Goal: Transaction & Acquisition: Book appointment/travel/reservation

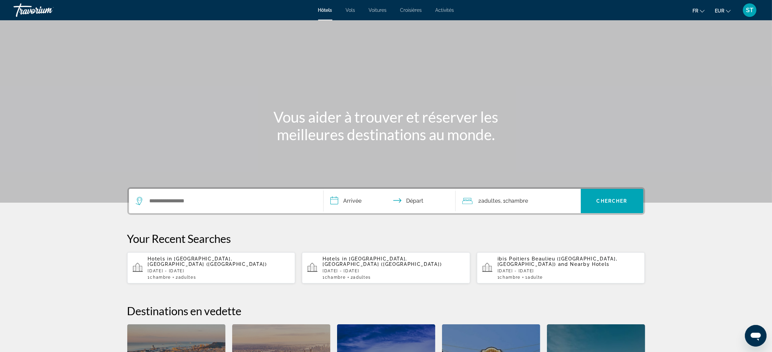
click at [537, 257] on span "ibis Poitiers Beaulieu ([GEOGRAPHIC_DATA], [GEOGRAPHIC_DATA])" at bounding box center [557, 261] width 120 height 11
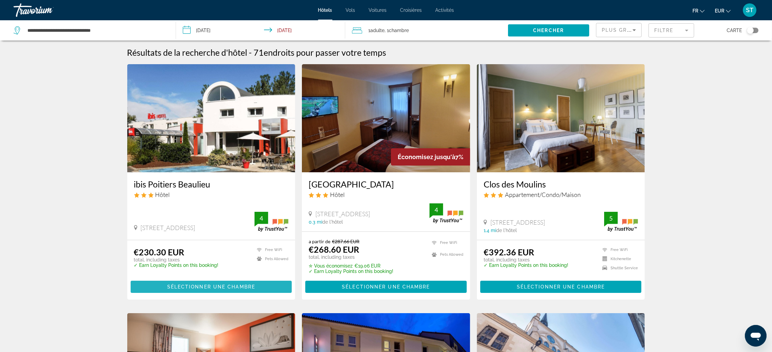
click at [244, 285] on span "Sélectionner une chambre" at bounding box center [211, 287] width 88 height 5
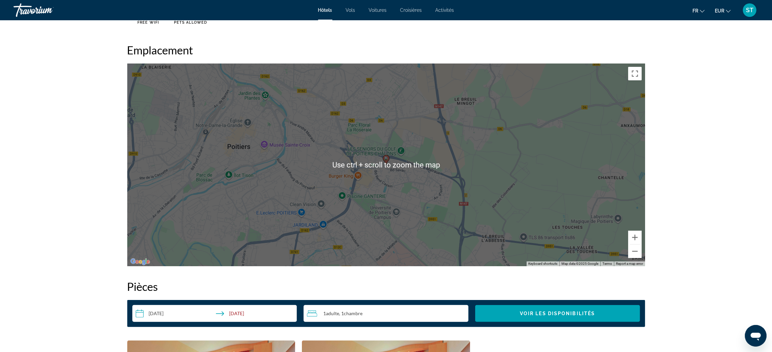
scroll to position [617, 0]
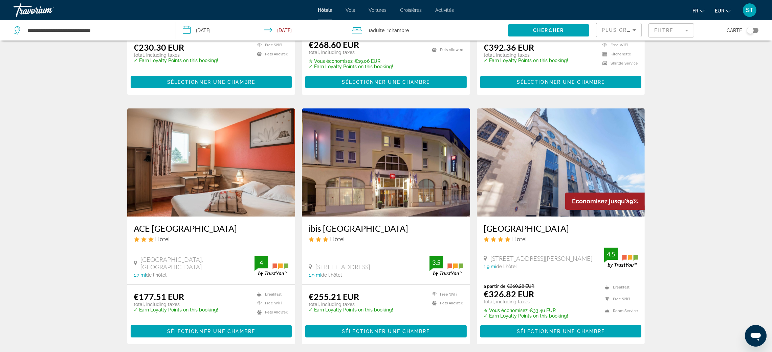
scroll to position [259, 0]
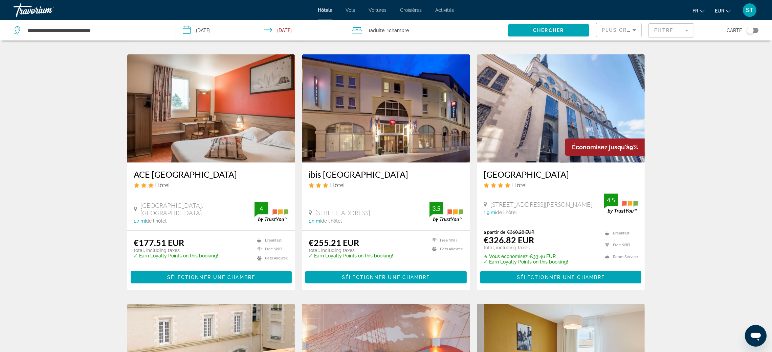
drag, startPoint x: 526, startPoint y: 131, endPoint x: 752, endPoint y: 30, distance: 247.7
click at [752, 30] on div "Toggle map" at bounding box center [750, 30] width 7 height 7
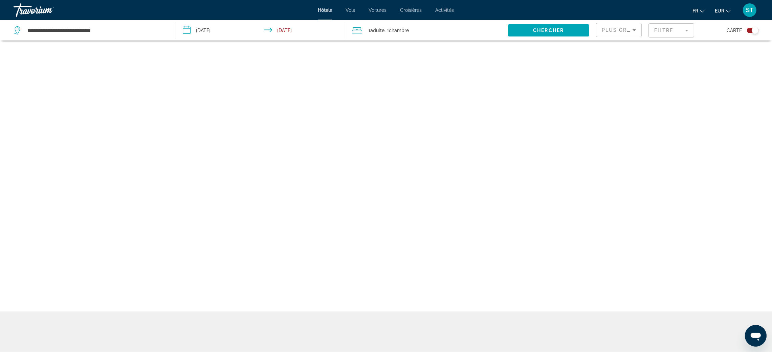
scroll to position [40, 0]
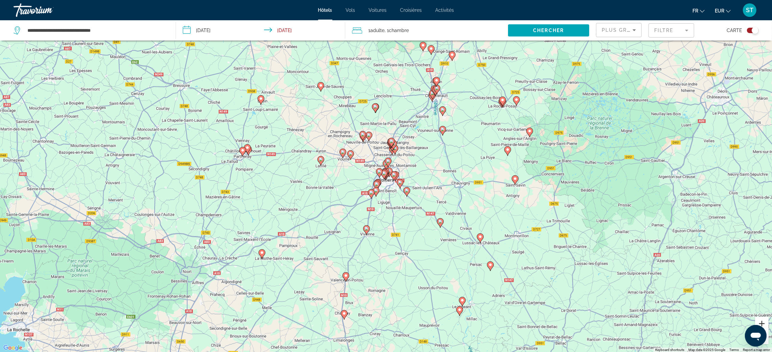
click at [763, 320] on button "Zoom in" at bounding box center [762, 324] width 14 height 14
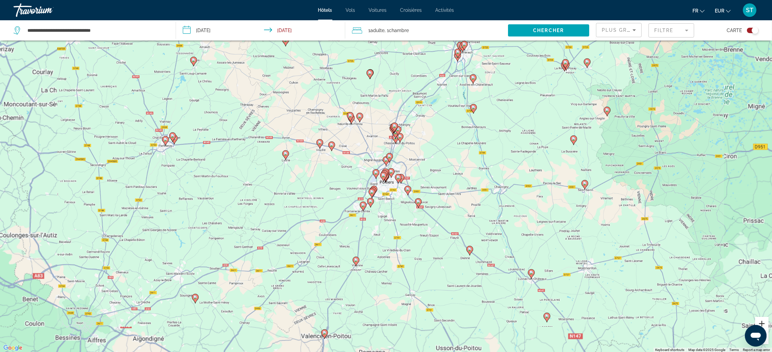
click at [763, 320] on button "Zoom in" at bounding box center [762, 324] width 14 height 14
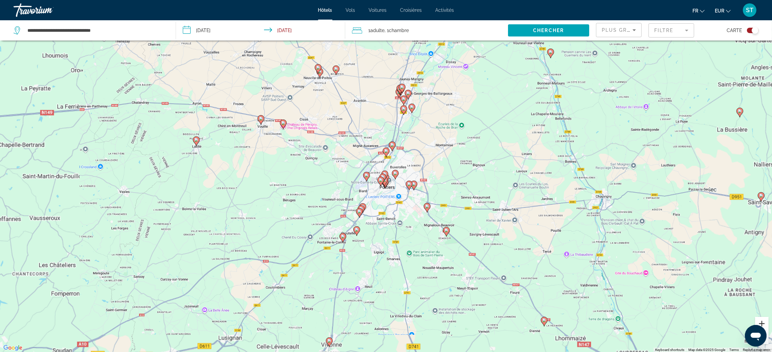
click at [763, 320] on button "Zoom in" at bounding box center [762, 324] width 14 height 14
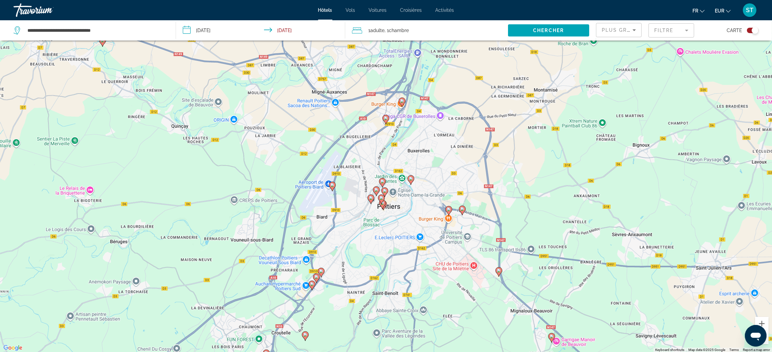
click at [462, 212] on icon "Main content" at bounding box center [462, 210] width 6 height 9
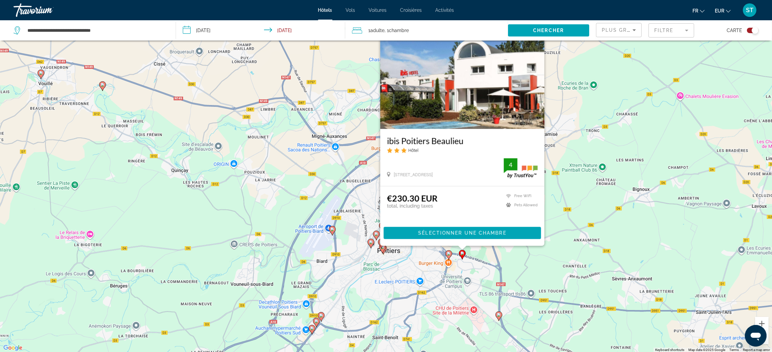
click at [448, 255] on image "Main content" at bounding box center [449, 254] width 4 height 4
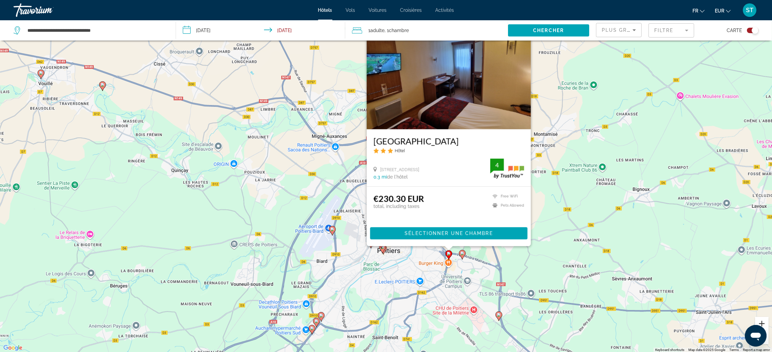
click at [764, 324] on button "Zoom in" at bounding box center [762, 324] width 14 height 14
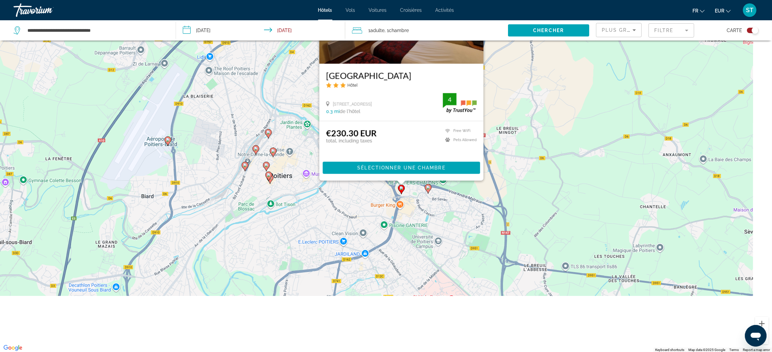
drag, startPoint x: 718, startPoint y: 252, endPoint x: 606, endPoint y: 102, distance: 187.3
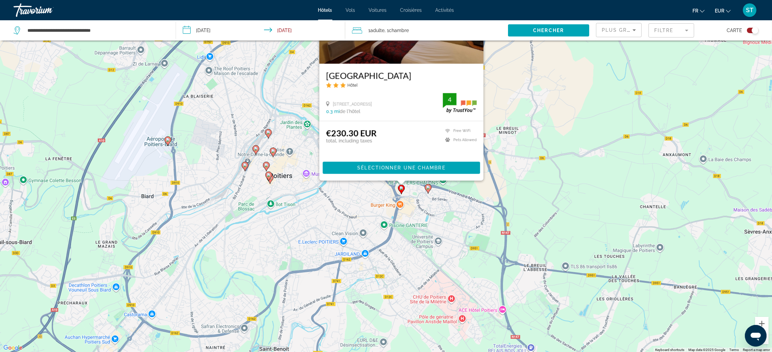
click at [606, 102] on div "To activate drag with keyboard, press Alt + Enter. Once in keyboard drag state,…" at bounding box center [386, 176] width 772 height 352
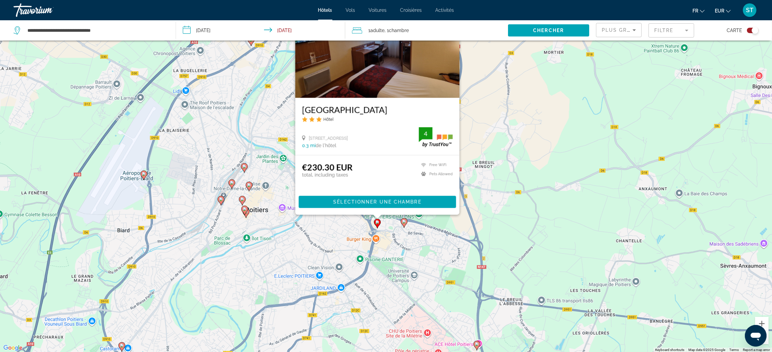
drag, startPoint x: 544, startPoint y: 204, endPoint x: 520, endPoint y: 243, distance: 45.1
click at [520, 243] on div "To activate drag with keyboard, press Alt + Enter. Once in keyboard drag state,…" at bounding box center [386, 176] width 772 height 352
click at [403, 224] on icon "Main content" at bounding box center [404, 223] width 6 height 9
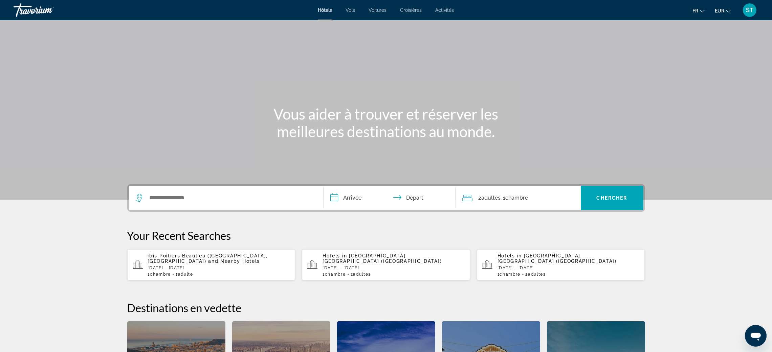
scroll to position [2, 0]
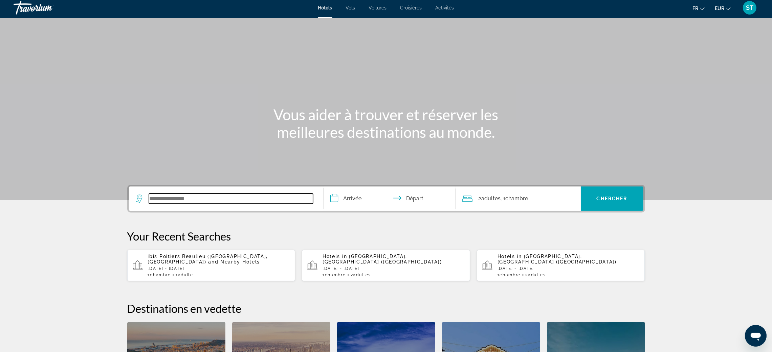
click at [212, 203] on input "Search widget" at bounding box center [231, 199] width 164 height 10
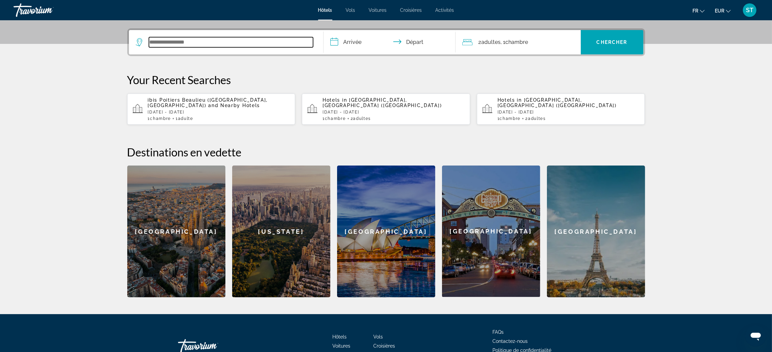
scroll to position [165, 0]
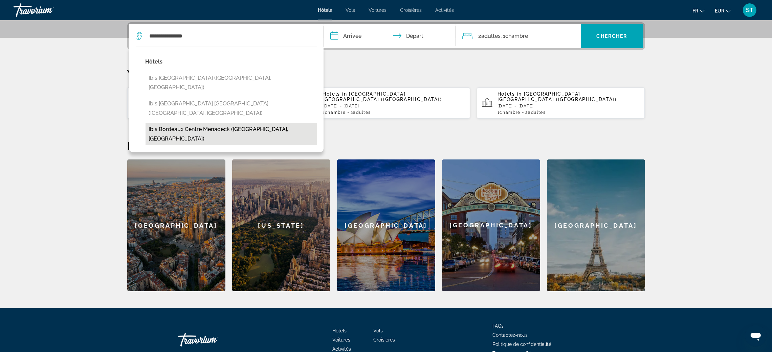
click at [227, 123] on button "ibis Bordeaux Centre Meriadeck (Bordeaux, FR)" at bounding box center [230, 134] width 171 height 22
type input "**********"
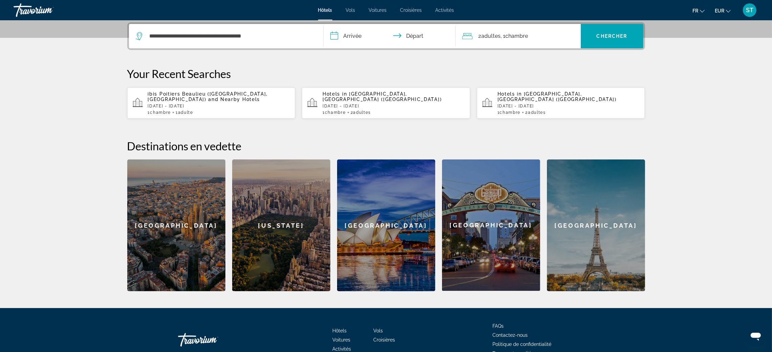
click at [360, 34] on input "**********" at bounding box center [390, 37] width 135 height 26
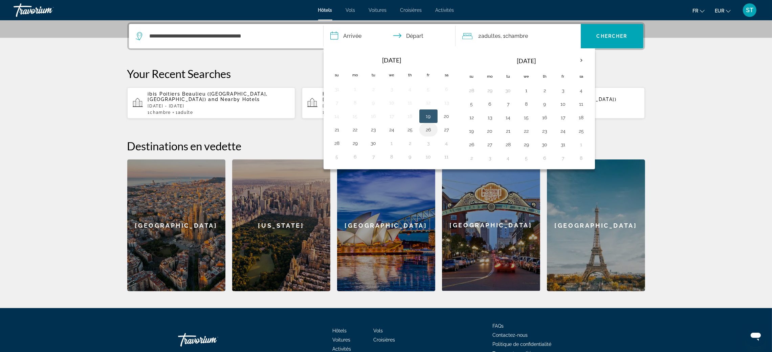
click at [428, 129] on button "26" at bounding box center [428, 129] width 11 height 9
click at [340, 144] on button "28" at bounding box center [337, 143] width 11 height 9
type input "**********"
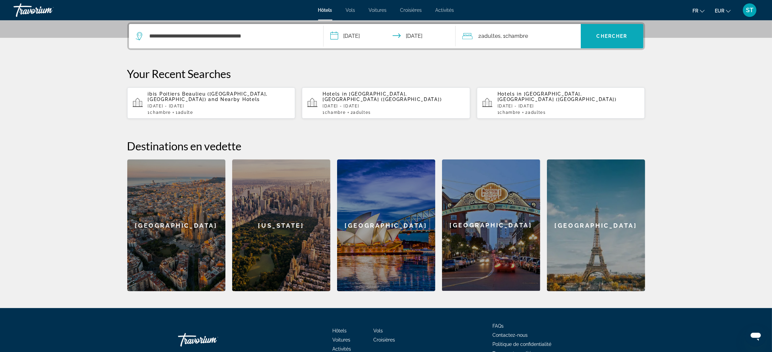
click at [631, 30] on span "Search widget" at bounding box center [612, 36] width 63 height 16
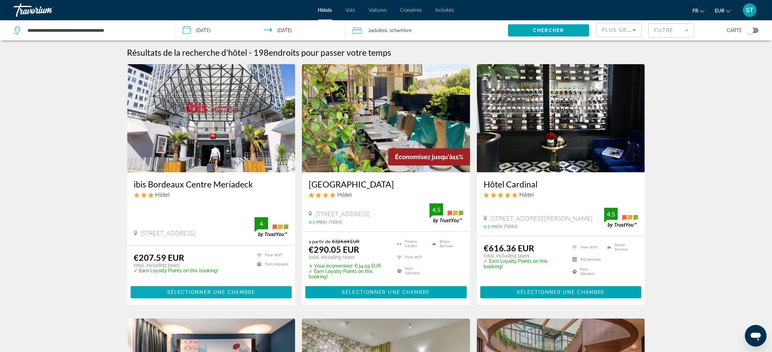
click at [211, 291] on span "Sélectionner une chambre" at bounding box center [211, 292] width 88 height 5
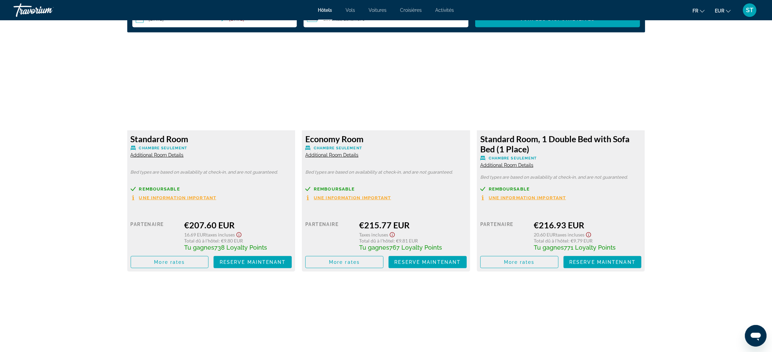
scroll to position [906, 0]
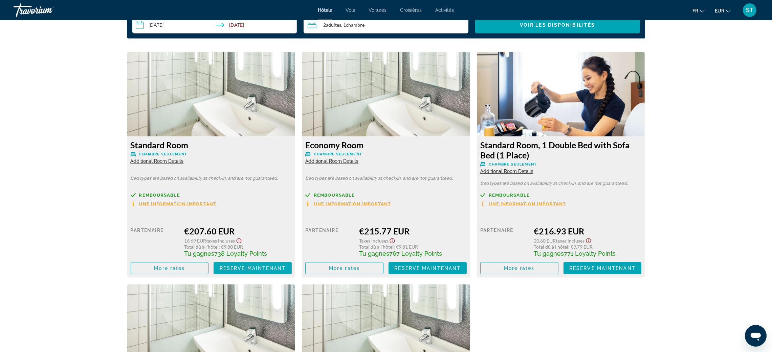
click at [254, 267] on span "Reserve maintenant" at bounding box center [253, 268] width 66 height 5
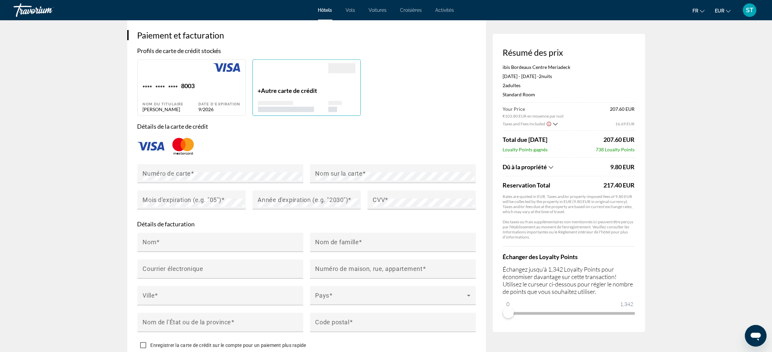
scroll to position [478, 0]
click at [222, 89] on div "Date d'expiration 9/2026" at bounding box center [219, 96] width 42 height 30
type input "*******"
type input "*****"
type input "**********"
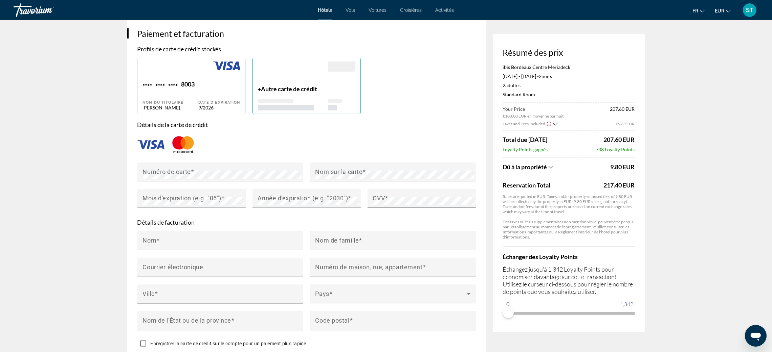
type input "**********"
type input "*****"
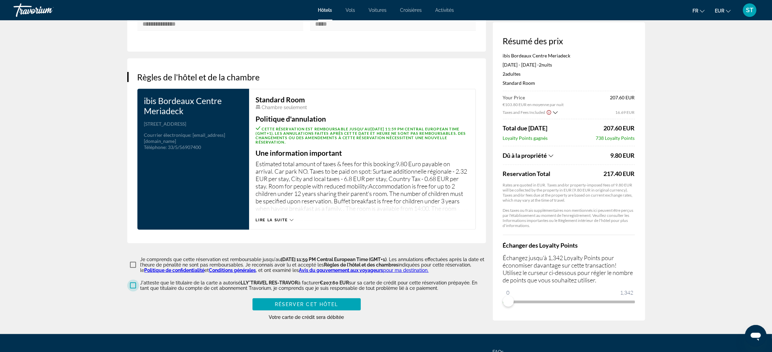
scroll to position [784, 0]
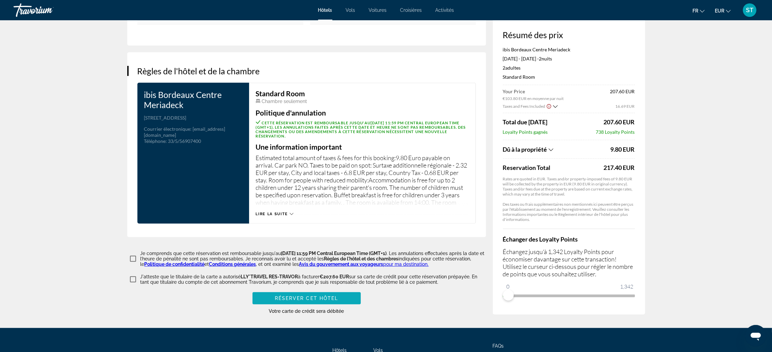
click at [321, 301] on span "Réserver cet hôtel" at bounding box center [307, 298] width 64 height 5
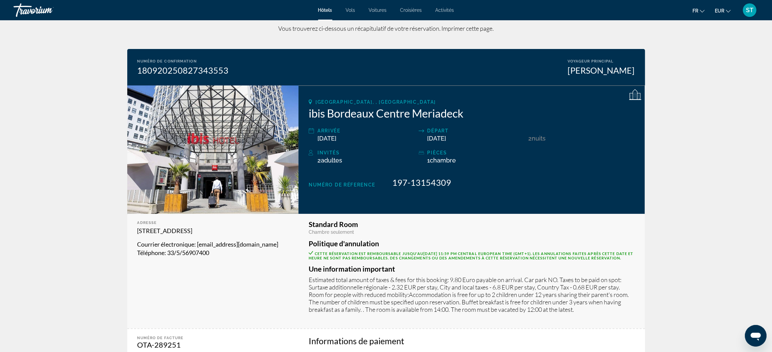
scroll to position [22, 0]
